Goal: Task Accomplishment & Management: Use online tool/utility

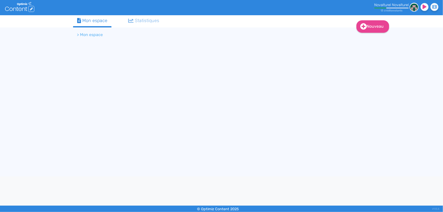
click at [86, 36] on li "> Mon espace" at bounding box center [90, 35] width 26 height 6
click at [78, 34] on li "> Mon espace" at bounding box center [90, 35] width 26 height 6
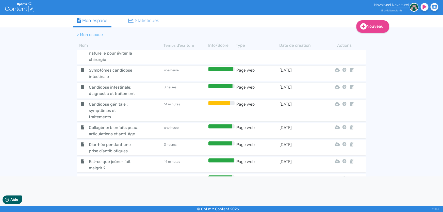
scroll to position [444, 0]
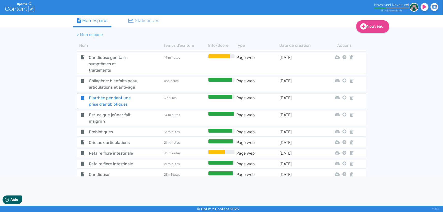
click at [124, 99] on span "Diarrhée pendant une prise d'antibiotiques" at bounding box center [113, 101] width 57 height 13
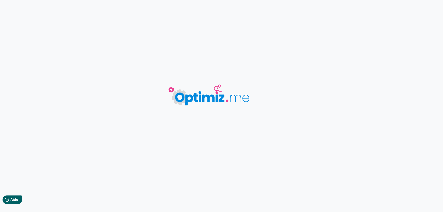
type input "Diarrhée pendant une prise d'antibiotiques"
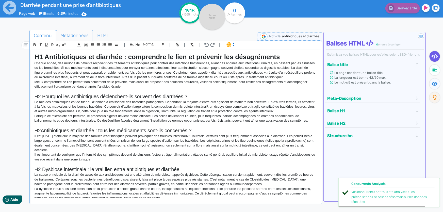
click at [76, 37] on span "Métadonnées" at bounding box center [74, 36] width 36 height 14
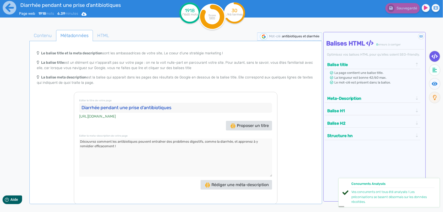
drag, startPoint x: 124, startPoint y: 148, endPoint x: 80, endPoint y: 142, distance: 44.4
click at [80, 142] on textarea at bounding box center [175, 158] width 193 height 38
